Goal: Transaction & Acquisition: Purchase product/service

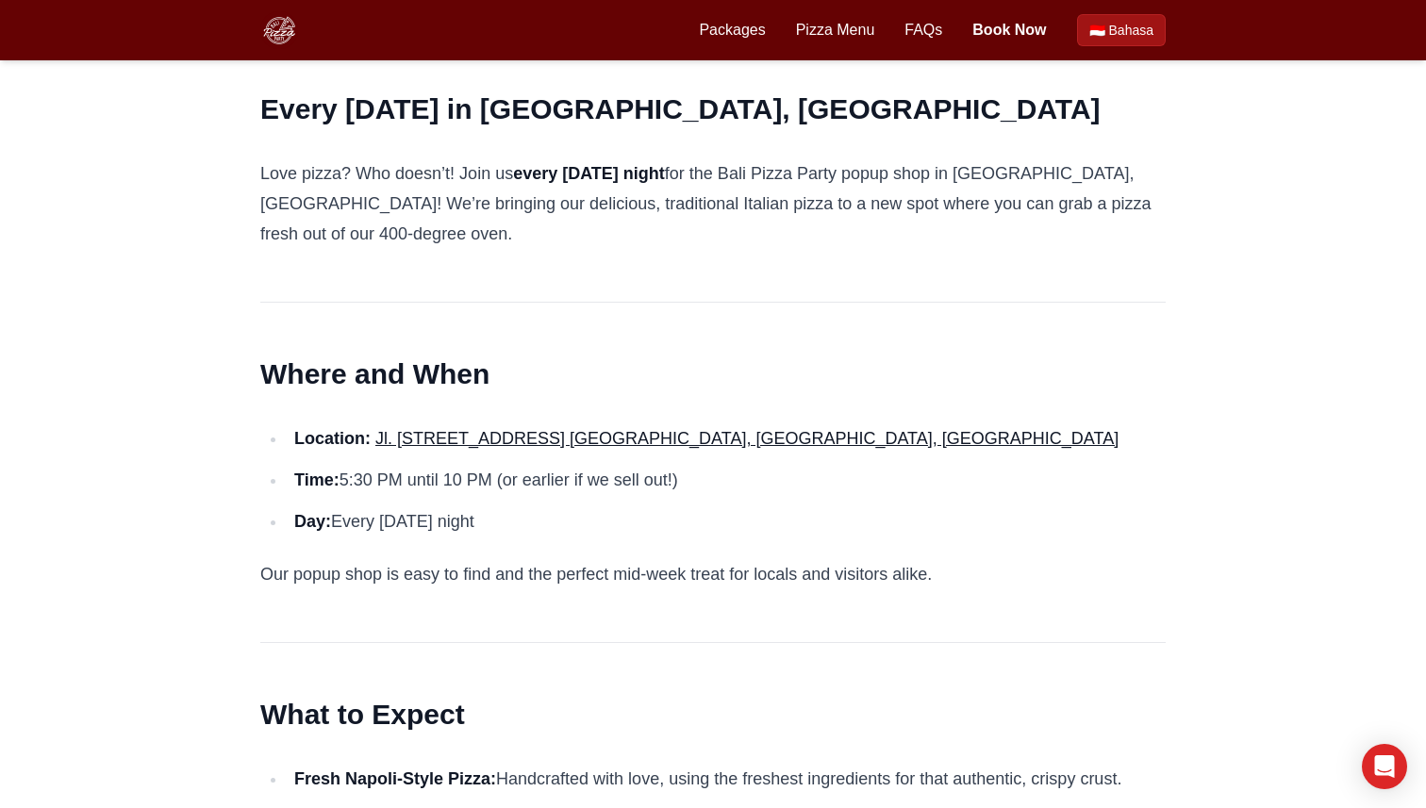
drag, startPoint x: 915, startPoint y: 285, endPoint x: 918, endPoint y: 203, distance: 82.1
click at [840, 36] on link "Pizza Menu" at bounding box center [835, 30] width 79 height 23
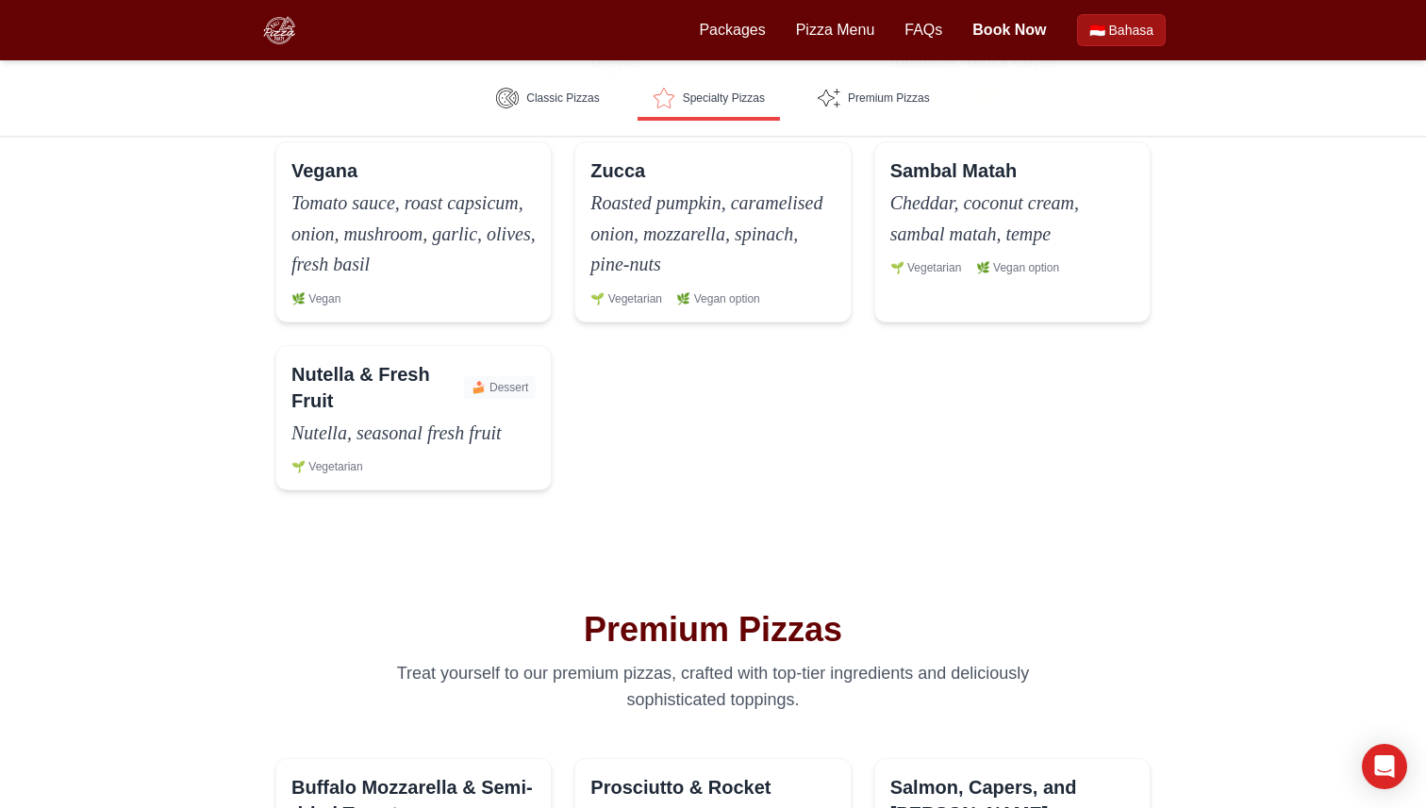
scroll to position [1653, 0]
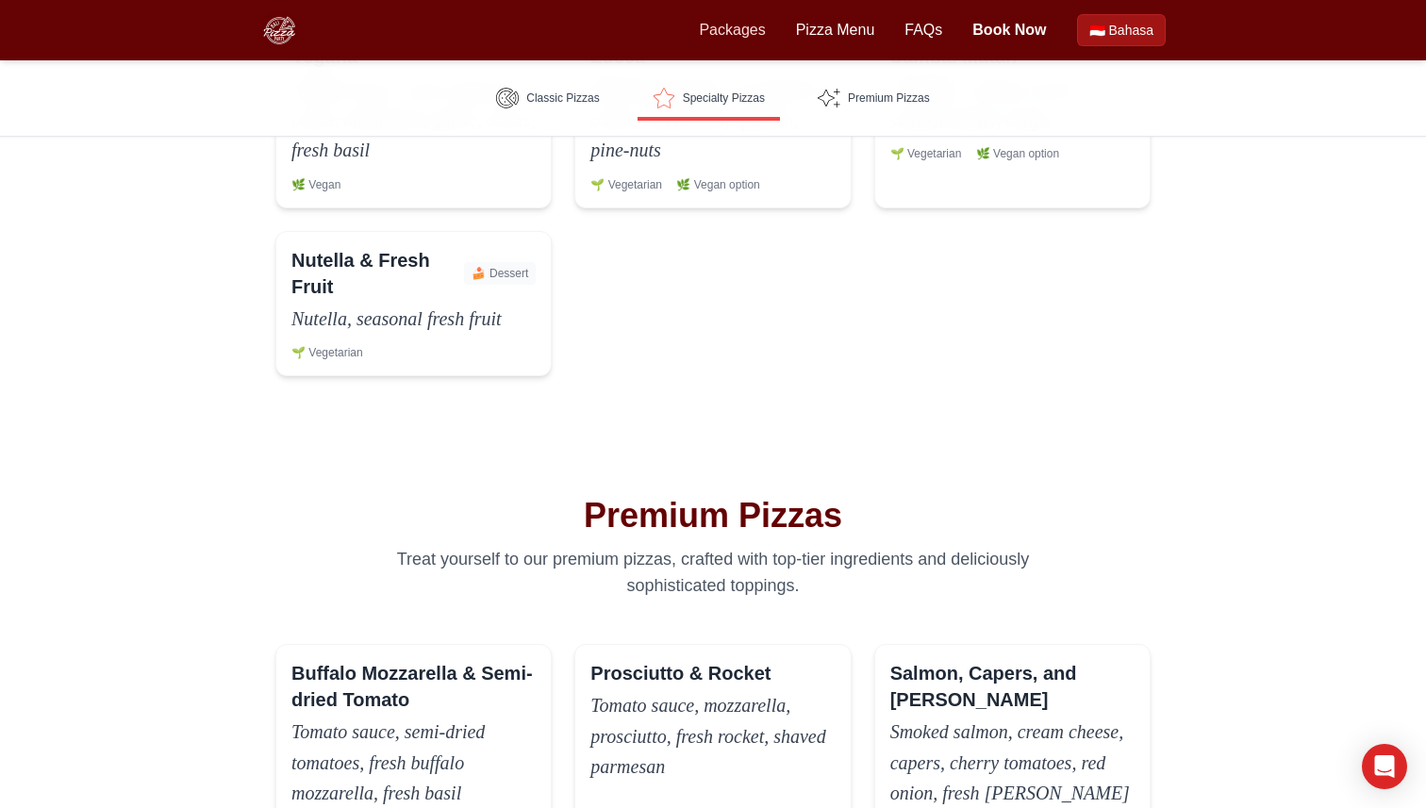
click at [748, 20] on link "Packages" at bounding box center [732, 30] width 66 height 23
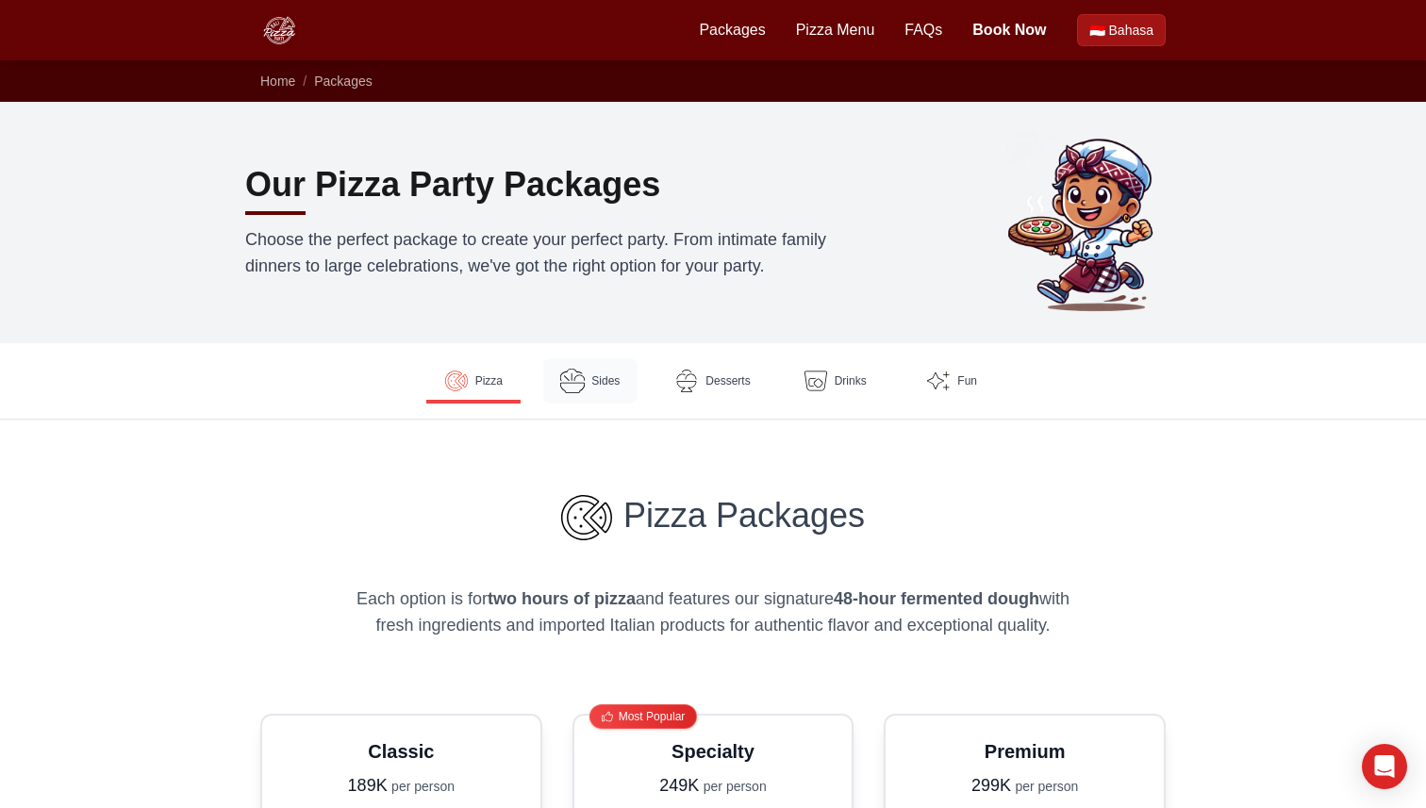
click at [572, 383] on img at bounding box center [572, 381] width 25 height 25
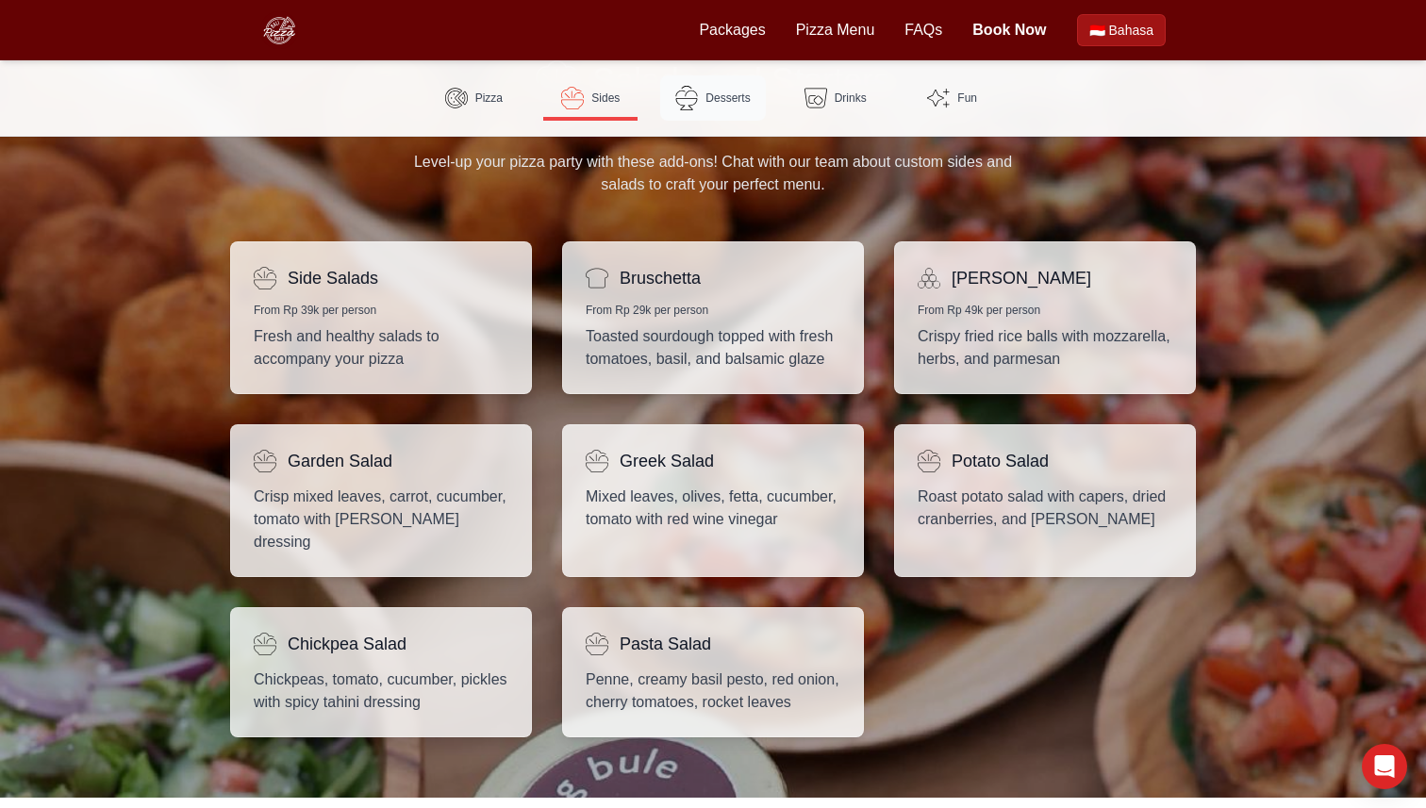
click at [737, 91] on span "Desserts" at bounding box center [727, 98] width 44 height 15
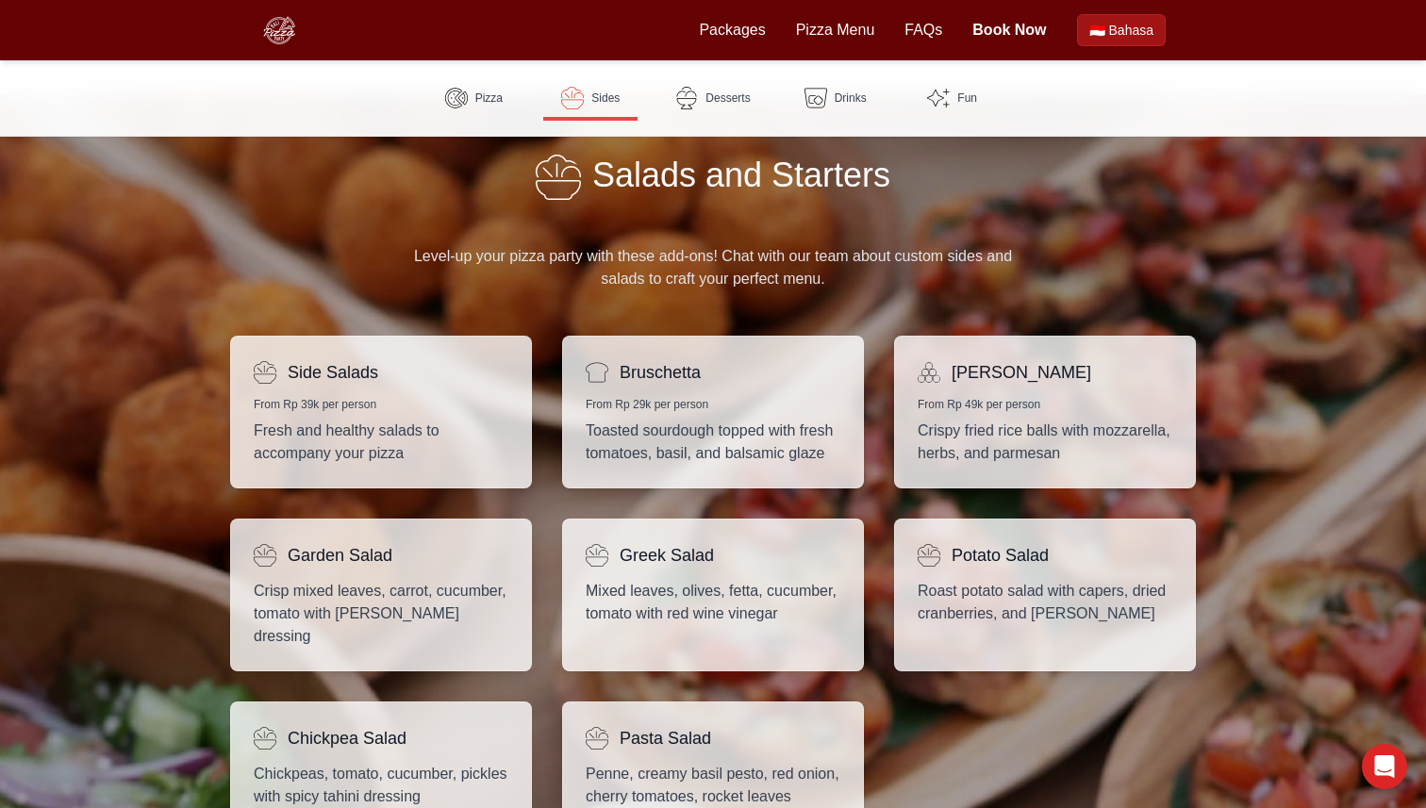
scroll to position [1152, 0]
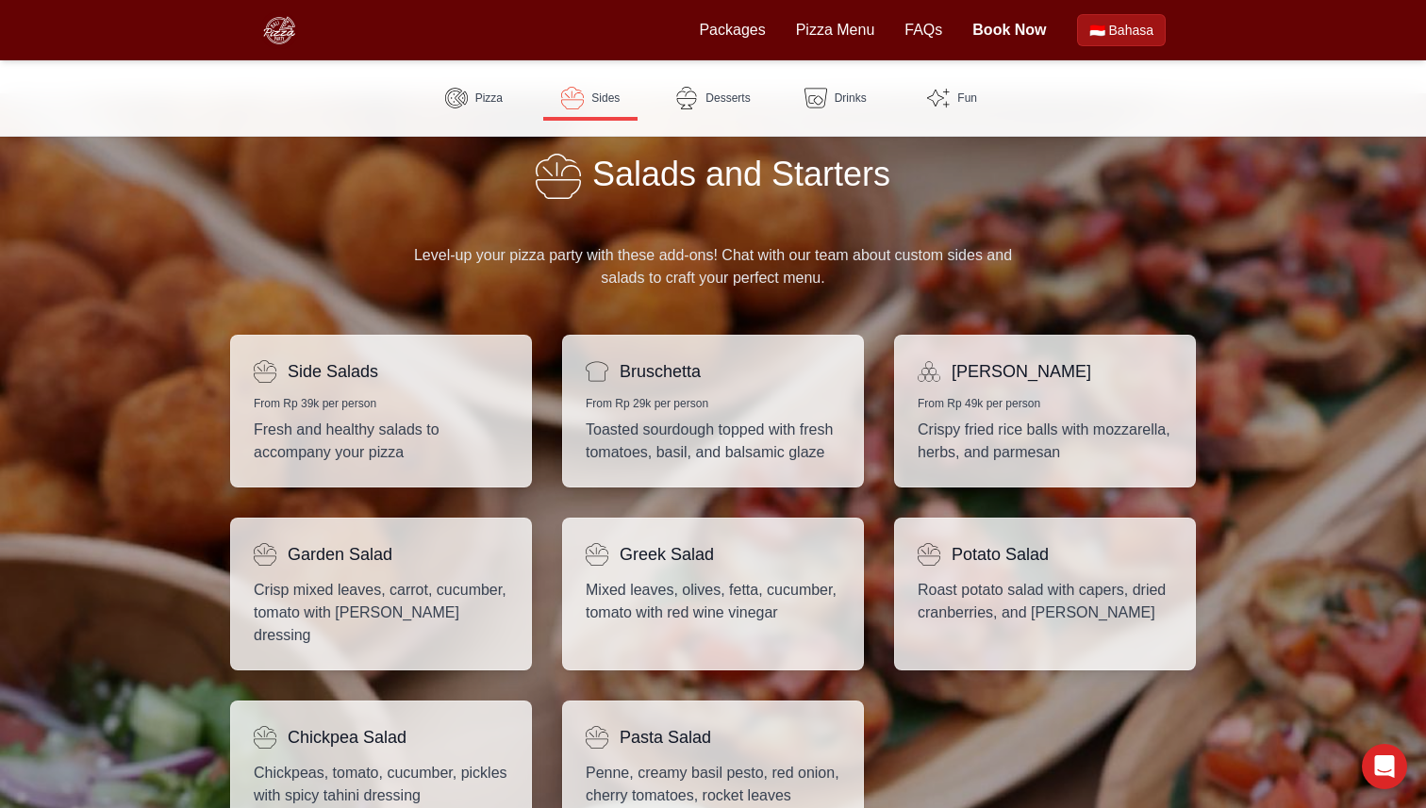
click at [109, 409] on div "Salads and Starters Level-up your pizza party with these add-ons! Chat with our…" at bounding box center [713, 492] width 1426 height 798
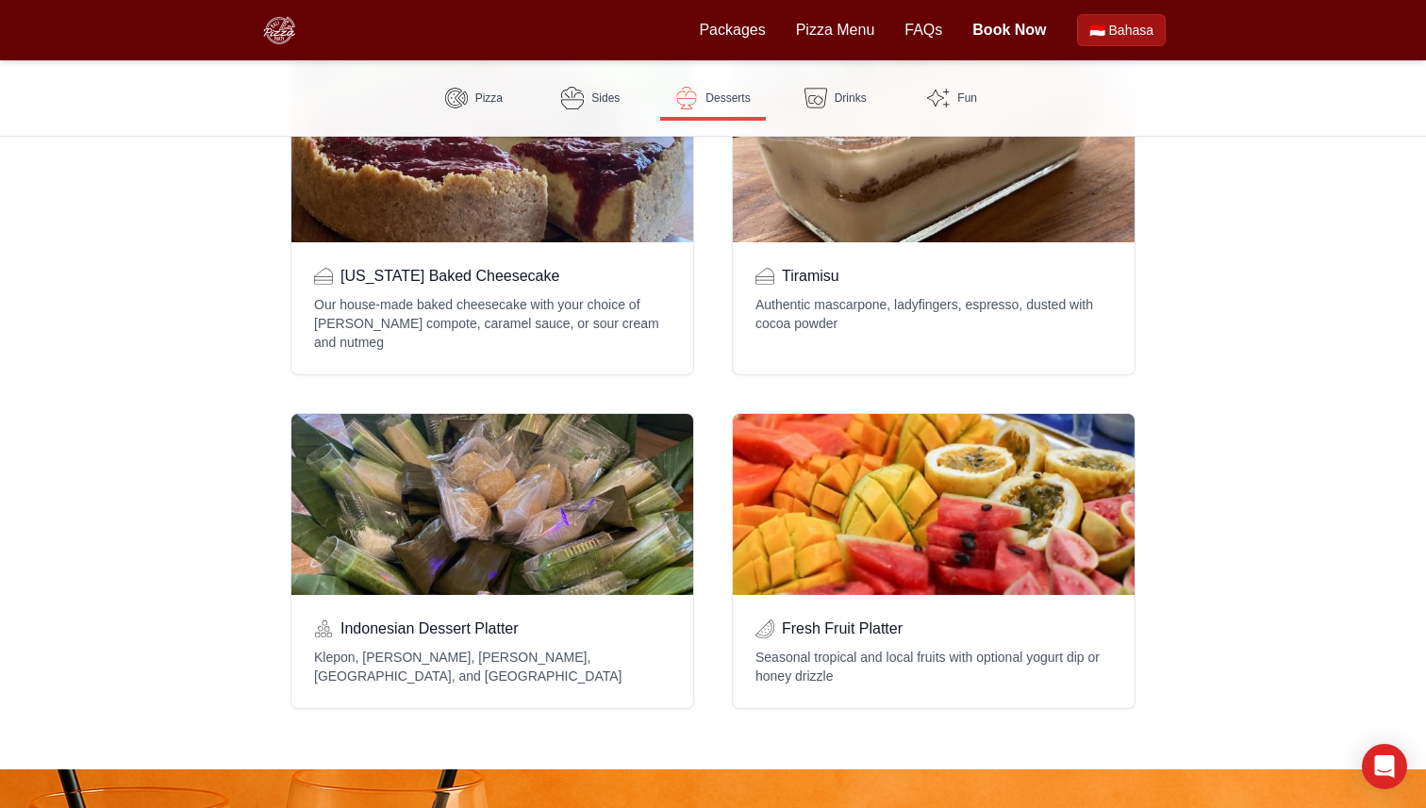
scroll to position [2170, 0]
